Goal: Ask a question

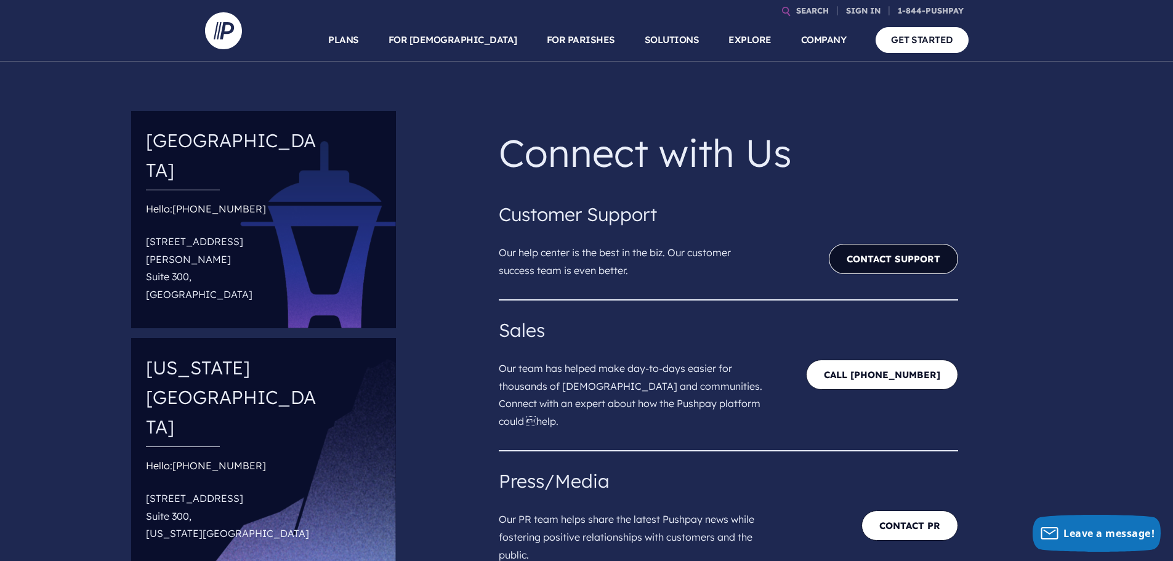
click at [841, 254] on link "Contact Support" at bounding box center [893, 259] width 129 height 30
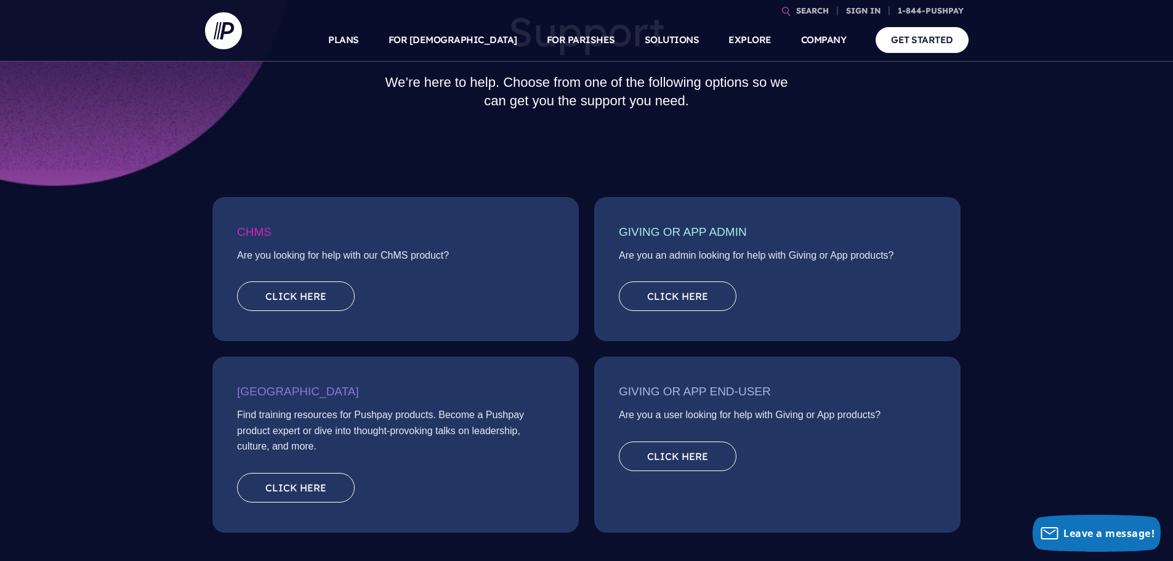
scroll to position [123, 0]
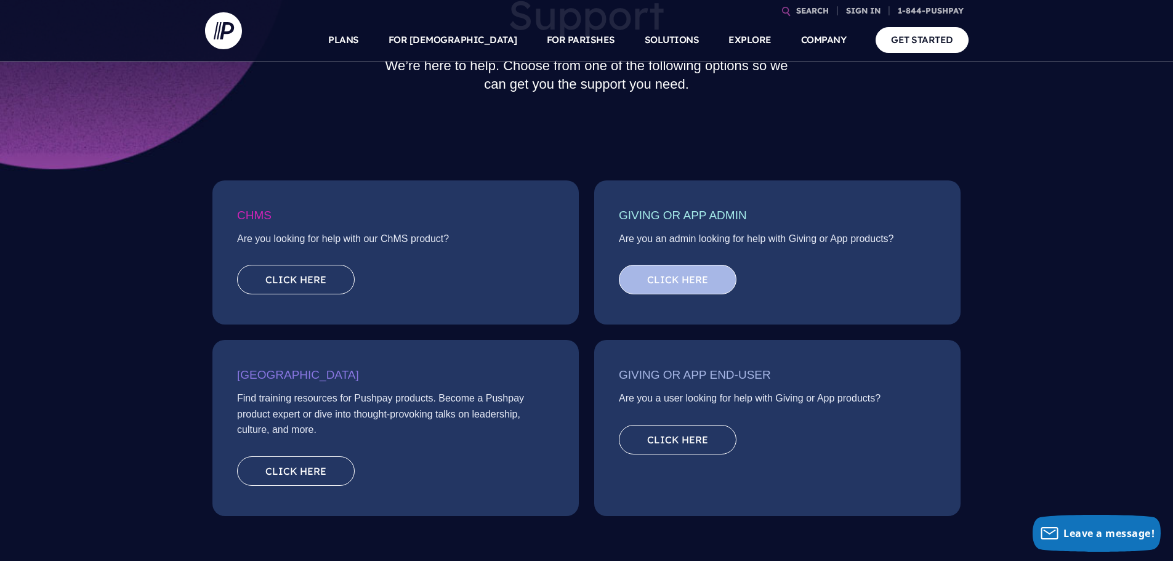
click at [690, 285] on link "Click here" at bounding box center [678, 280] width 118 height 30
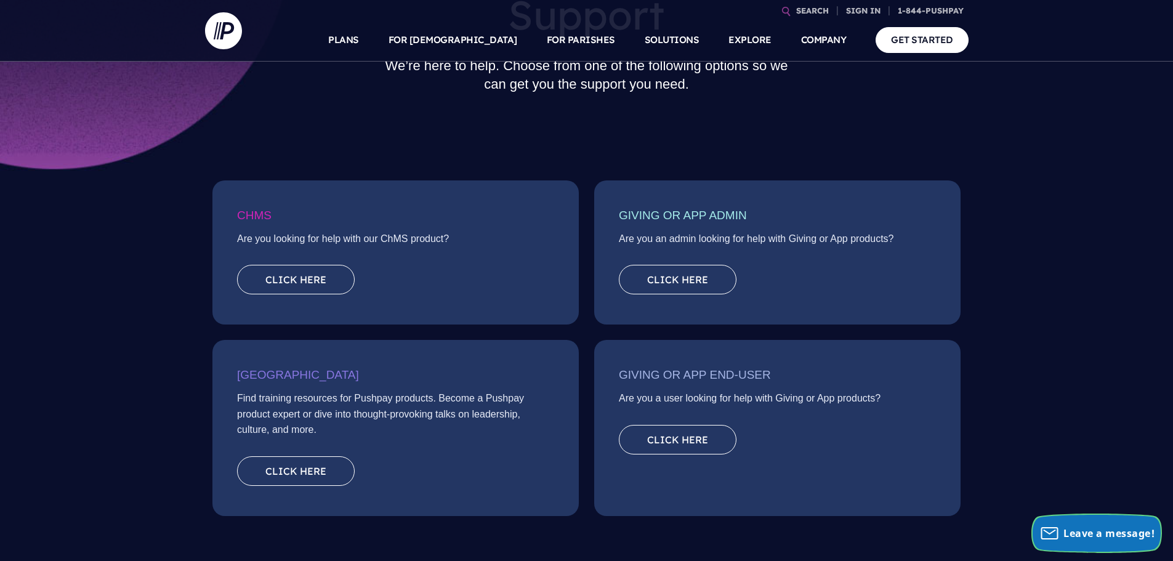
click at [1093, 538] on span "Leave a message!" at bounding box center [1108, 533] width 91 height 14
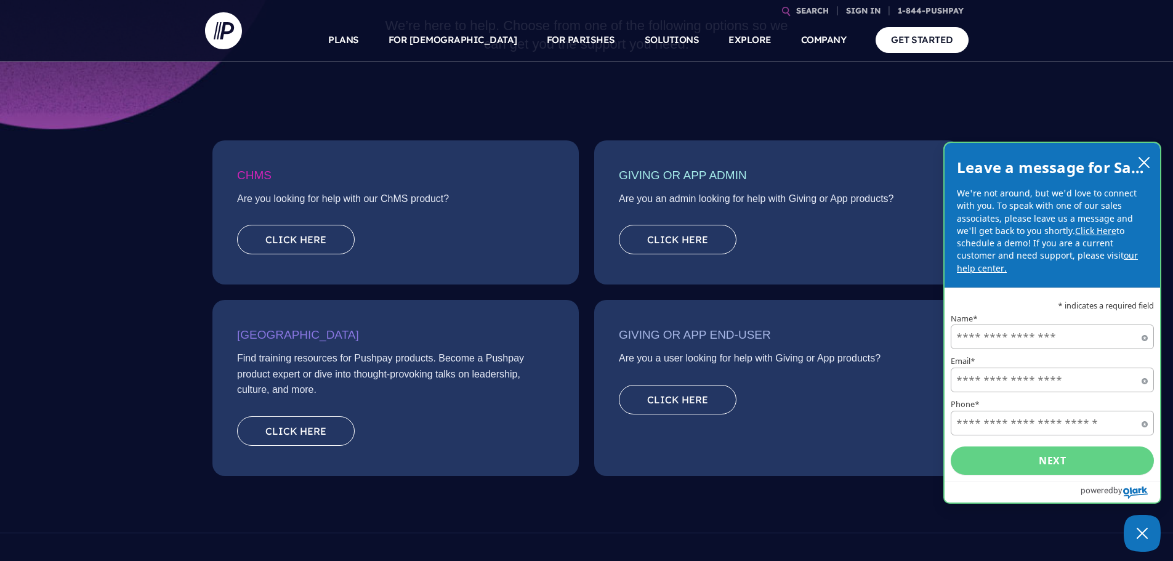
scroll to position [185, 0]
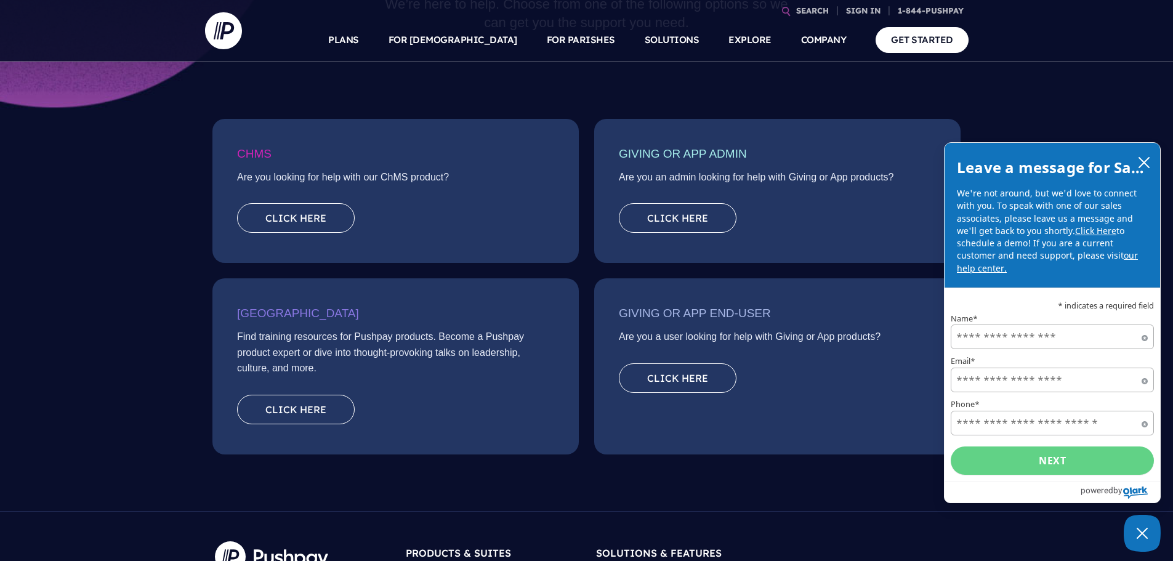
click at [1132, 255] on link "our help center." at bounding box center [1047, 261] width 181 height 24
